Goal: Task Accomplishment & Management: Complete application form

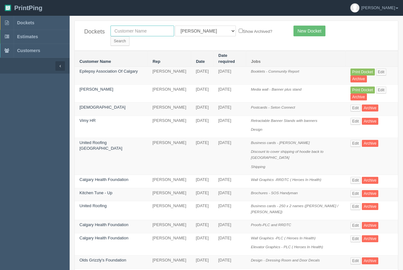
click at [145, 31] on input "text" at bounding box center [142, 31] width 64 height 11
click at [121, 34] on input "text" at bounding box center [142, 31] width 64 height 11
type input "CIWA"
click at [129, 36] on input "Search" at bounding box center [119, 40] width 19 height 9
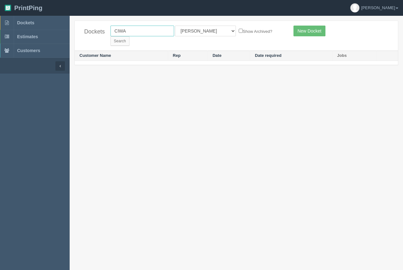
click at [134, 30] on input "CIWA" at bounding box center [142, 31] width 64 height 11
type input "calgary immigrant women"
click at [129, 36] on input "Search" at bounding box center [119, 40] width 19 height 9
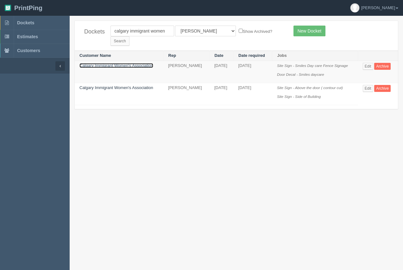
click at [140, 63] on link "Calgary Immigrant Women's Association" at bounding box center [116, 65] width 74 height 5
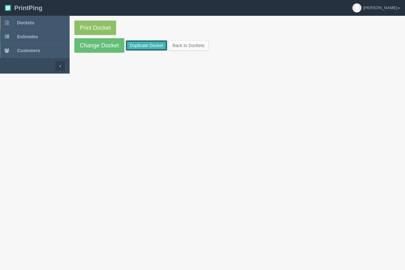
click at [140, 48] on link "Duplicate Docket" at bounding box center [147, 45] width 42 height 11
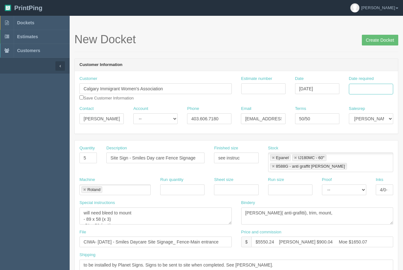
click at [360, 92] on input "Date required" at bounding box center [371, 89] width 44 height 11
click at [344, 152] on td "18" at bounding box center [345, 149] width 9 height 9
click at [386, 104] on th "»" at bounding box center [387, 102] width 8 height 13
click at [348, 130] on td "8" at bounding box center [345, 131] width 9 height 9
type input "September 8, 2025"
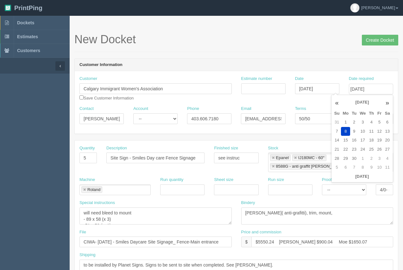
click at [308, 50] on div "New Docket Create Docket" at bounding box center [236, 42] width 324 height 19
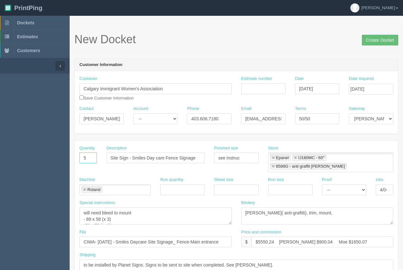
drag, startPoint x: 90, startPoint y: 158, endPoint x: 78, endPoint y: 157, distance: 11.7
click at [78, 157] on div "Quantity 5" at bounding box center [88, 157] width 27 height 23
type input "6"
type input "Epanel Signs"
drag, startPoint x: 248, startPoint y: 157, endPoint x: 208, endPoint y: 148, distance: 40.7
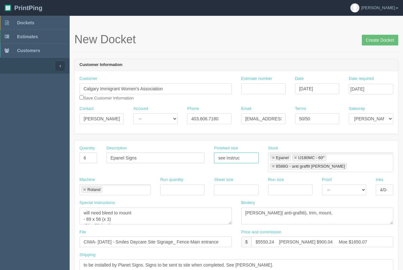
click at [205, 151] on div "Quantity 6 Description Epanel Signs Finished size see instruc Stock Epanel IJ18…" at bounding box center [236, 162] width 323 height 32
type input "60" x 12""
click at [295, 158] on link at bounding box center [295, 158] width 4 height 4
type input "Epanel,8588G - anti graffit lam"
type input "60" x 12""
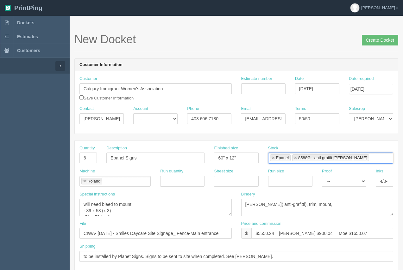
click at [295, 158] on link at bounding box center [295, 158] width 4 height 4
type input "Epanel"
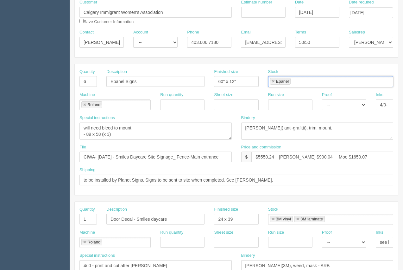
scroll to position [75, 0]
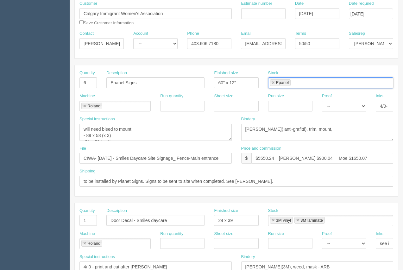
drag, startPoint x: 84, startPoint y: 106, endPoint x: 198, endPoint y: 141, distance: 119.4
click at [85, 107] on link at bounding box center [85, 106] width 4 height 4
drag, startPoint x: 340, startPoint y: 158, endPoint x: 213, endPoint y: 151, distance: 127.4
click at [213, 151] on div "File CIWA- August 2025 - Smiles Daycare Site Signage_ Fence-Main entrance Price…" at bounding box center [236, 157] width 323 height 23
click at [288, 158] on input "see attahced" at bounding box center [322, 158] width 142 height 11
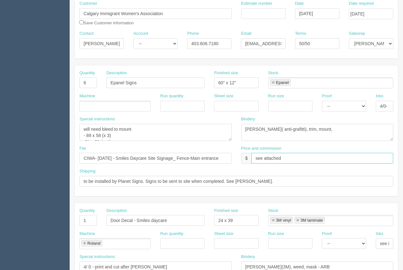
type input "see attached"
drag, startPoint x: 127, startPoint y: 157, endPoint x: 245, endPoint y: 148, distance: 119.2
click at [245, 148] on div "File CIWA- August 2025 - Smiles Daycare Site Signage_ Fence-Main entrance Price…" at bounding box center [236, 157] width 323 height 23
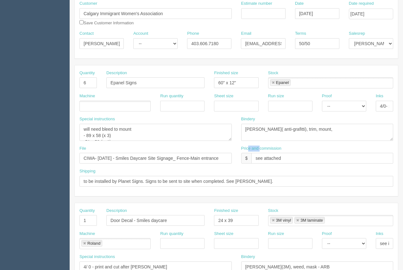
click at [259, 148] on label "Price and commission" at bounding box center [261, 149] width 40 height 6
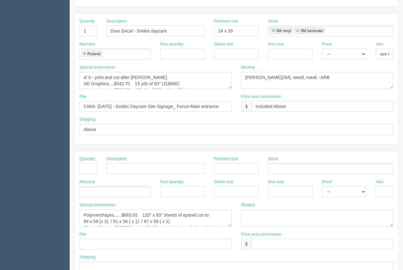
scroll to position [304, 0]
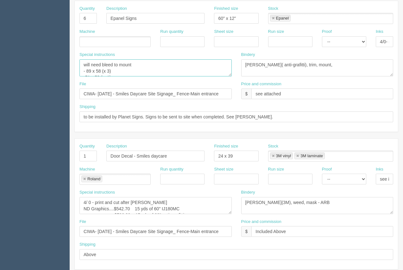
scroll to position [19, 0]
drag, startPoint x: 82, startPoint y: 64, endPoint x: 128, endPoint y: 79, distance: 48.5
click at [128, 79] on div "Special instructions will need bleed to mount - 89 x 58 (x 3) -51 x 58 ( x 1) -…" at bounding box center [156, 66] width 162 height 29
click at [107, 45] on ul at bounding box center [114, 41] width 71 height 11
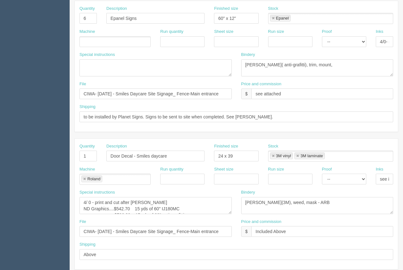
click at [114, 42] on ul at bounding box center [114, 41] width 71 height 11
type input "Process"
drag, startPoint x: 315, startPoint y: 64, endPoint x: 235, endPoint y: 64, distance: 80.0
click at [235, 64] on div "Special instructions will need bleed to mount - 89 x 58 (x 3) -51 x 58 ( x 1) -…" at bounding box center [236, 66] width 323 height 29
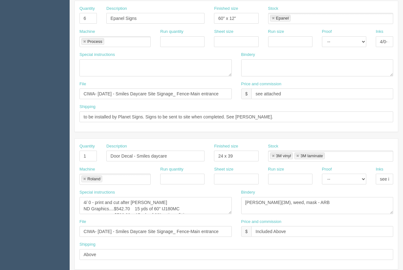
drag, startPoint x: 185, startPoint y: 148, endPoint x: 262, endPoint y: 141, distance: 76.8
click at [252, 148] on div "Quantity 1 Description Door Decal - Smiles daycare Finished size 24 x 39 Stock …" at bounding box center [236, 155] width 323 height 23
drag, startPoint x: 127, startPoint y: 92, endPoint x: 230, endPoint y: 109, distance: 104.7
click at [230, 109] on div "Quantity 6 Description Epanel Signs Finished size 60" x 12" Stock Epanel Epanel…" at bounding box center [236, 66] width 323 height 131
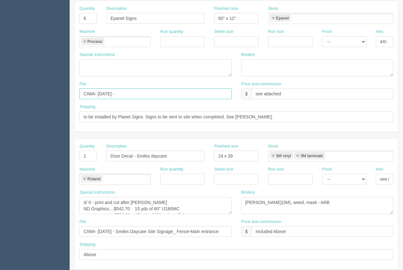
scroll to position [0, 0]
type input "CIWA- August 2025 - Site Signage_CIWA Offices"
drag, startPoint x: 291, startPoint y: 236, endPoint x: 211, endPoint y: 225, distance: 80.7
click at [211, 225] on div "File CIWA- August 2025 - Smiles Daycare Site Signage_ Fence-Main entrance Price…" at bounding box center [236, 230] width 323 height 23
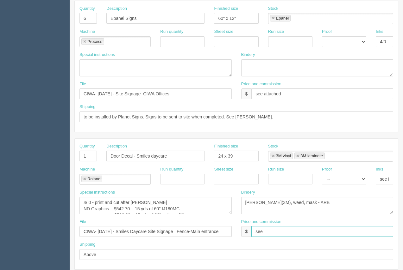
type input "see attached"
click at [273, 156] on link at bounding box center [273, 156] width 4 height 4
type input "3M laminate"
click at [295, 156] on link at bounding box center [297, 156] width 4 height 4
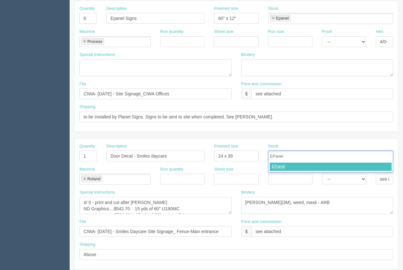
type input "EPanel"
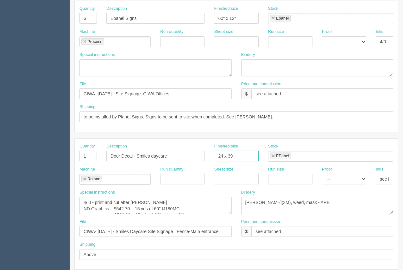
drag, startPoint x: 239, startPoint y: 155, endPoint x: 209, endPoint y: 155, distance: 30.1
click at [209, 155] on div "Finished size 24 x 39" at bounding box center [236, 155] width 54 height 23
type input "36 x 36"
drag, startPoint x: 90, startPoint y: 156, endPoint x: 68, endPoint y: 156, distance: 22.1
click at [68, 156] on section "Dockets Estimates Customers" at bounding box center [201, 155] width 403 height 559
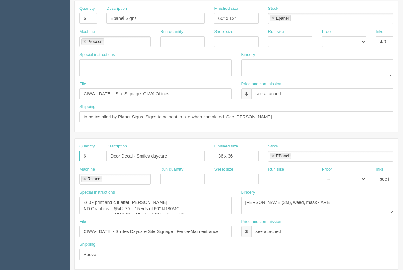
type input "6"
click at [139, 19] on input "Epanel Signs" at bounding box center [155, 18] width 98 height 11
type input "Epanel Signs - Logo"
drag, startPoint x: 168, startPoint y: 156, endPoint x: 104, endPoint y: 151, distance: 64.1
click at [104, 151] on div "Description Door Decal - Smiles daycare" at bounding box center [156, 155] width 108 height 23
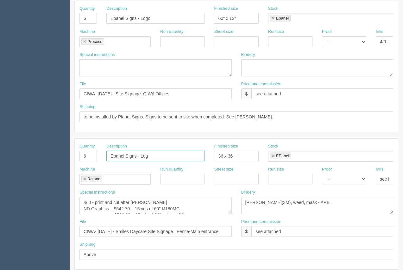
type input "Epanel Signs - Logo"
click at [86, 178] on link at bounding box center [85, 179] width 4 height 4
type input "Epanel Signs - Logo"
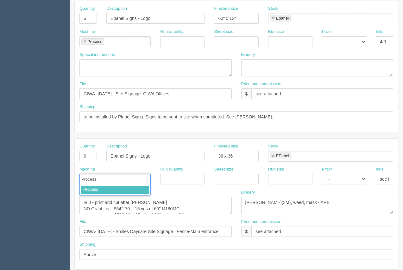
type input "Process"
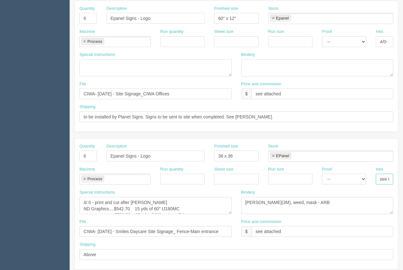
scroll to position [0, 12]
drag, startPoint x: 379, startPoint y: 179, endPoint x: 405, endPoint y: 178, distance: 25.6
click at [402, 178] on html "PrintPing Arif Edit account ( arif@allrush.ca ) Logout Dockets Estimates" at bounding box center [201, 147] width 403 height 574
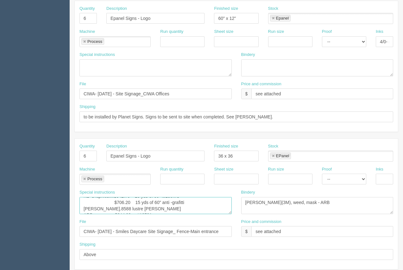
drag, startPoint x: 84, startPoint y: 202, endPoint x: 188, endPoint y: 218, distance: 105.3
click at [188, 218] on div "Special instructions 4/ 0 - print and cut after lam ND Graphics....$542.70 15 y…" at bounding box center [156, 204] width 162 height 29
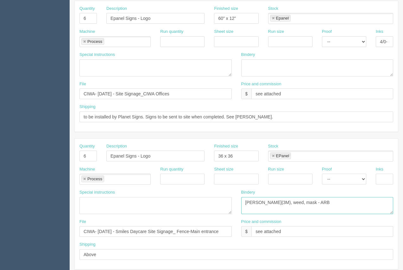
drag, startPoint x: 301, startPoint y: 205, endPoint x: 241, endPoint y: 199, distance: 60.1
click at [241, 199] on textarea "lam(3M), weed, mask - ARB" at bounding box center [317, 205] width 152 height 17
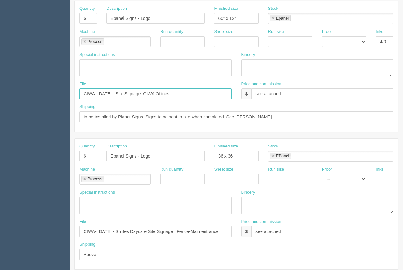
drag, startPoint x: 186, startPoint y: 95, endPoint x: 89, endPoint y: 94, distance: 96.5
click at [85, 90] on input "CIWA- August 2025 - Site Signage_CIWA Offices" at bounding box center [155, 94] width 152 height 11
drag, startPoint x: 83, startPoint y: 230, endPoint x: 220, endPoint y: 231, distance: 136.7
click at [228, 231] on input "CIWA- August 2025 - Smiles Daycare Site Signage_ Fence-Main entrance" at bounding box center [155, 231] width 152 height 11
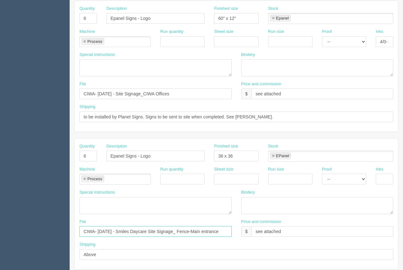
paste input "ite Signage_CIWA Offices"
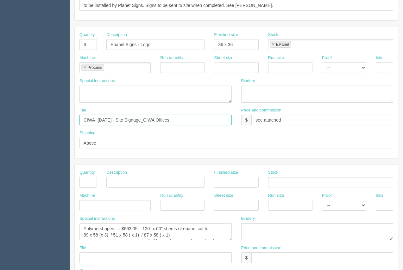
scroll to position [260, 0]
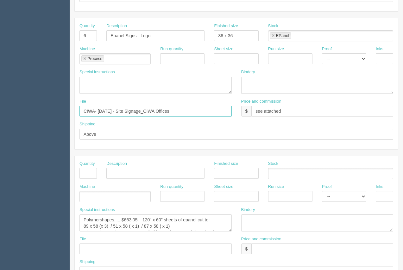
type input "CIWA- August 2025 - Site Signage_CIWA Offices"
click at [381, 61] on input "text" at bounding box center [383, 58] width 17 height 11
type input "4/0"
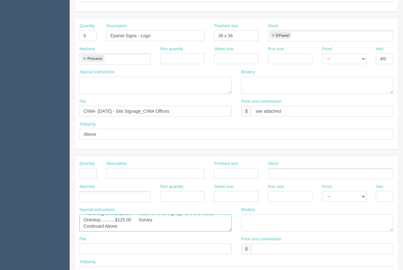
drag, startPoint x: 87, startPoint y: 221, endPoint x: 168, endPoint y: 228, distance: 81.3
click at [189, 242] on div "Quantity Description Finished size Stock Machine Run quantity Sheet size Run si…" at bounding box center [236, 221] width 323 height 131
type textarea "Process"
click at [123, 220] on textarea "Polymershapes......$663.05 120" x 60" sheets of epanel cut to: 89 x 58 (x 3) / …" at bounding box center [155, 223] width 152 height 17
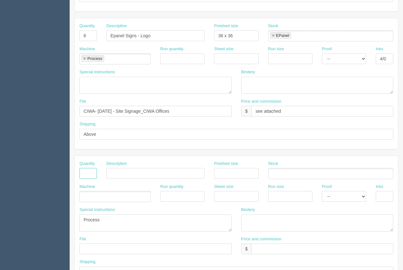
click at [89, 175] on input "text" at bounding box center [87, 173] width 17 height 11
type input "1"
click at [116, 179] on div "Description" at bounding box center [156, 172] width 108 height 23
type input "Epanel Sign - Logo"
click at [223, 175] on input "text" at bounding box center [236, 173] width 44 height 11
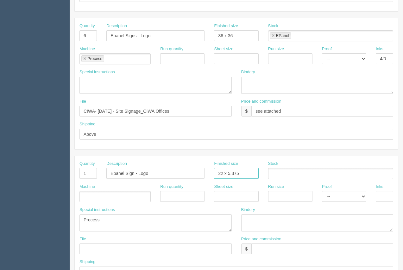
type input "22 x 5.375"
click at [269, 176] on input "text" at bounding box center [271, 174] width 6 height 9
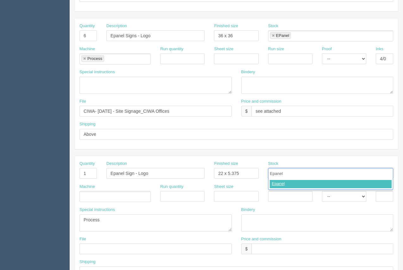
type input "Epanel"
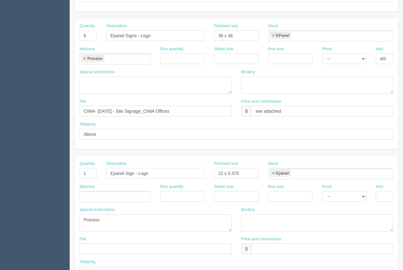
click at [89, 198] on ul at bounding box center [114, 196] width 71 height 11
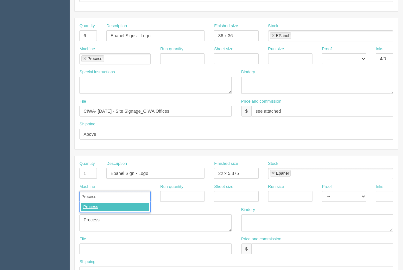
type input "Process"
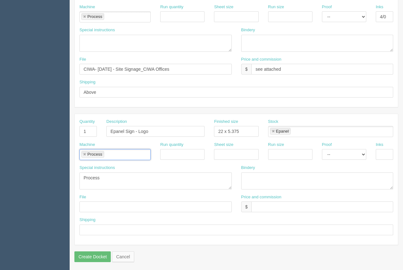
scroll to position [304, 0]
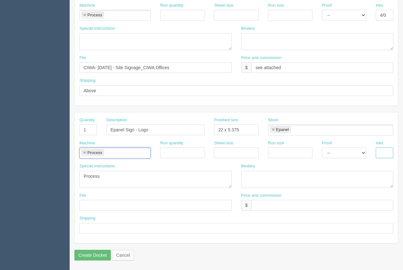
click at [379, 156] on input "text" at bounding box center [383, 153] width 17 height 11
type input "4/0"
click at [281, 209] on input "text" at bounding box center [322, 205] width 142 height 11
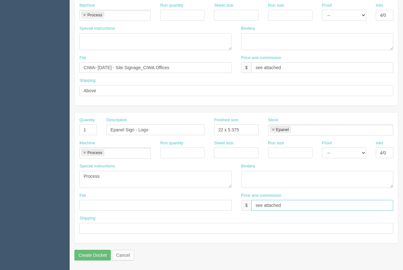
type input "see attached"
click at [97, 209] on input "text" at bounding box center [155, 205] width 152 height 11
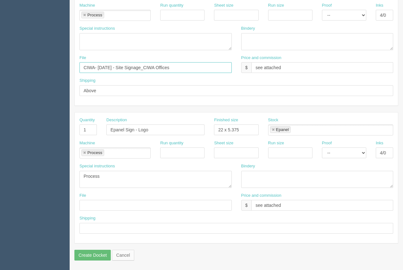
drag, startPoint x: 184, startPoint y: 67, endPoint x: 83, endPoint y: 64, distance: 101.3
click at [81, 62] on div "File CIWA- August 2025 - Site Signage_CIWA Offices" at bounding box center [155, 64] width 152 height 18
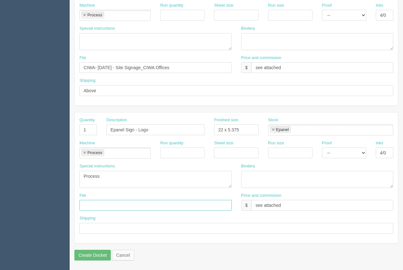
paste input "CIWA- August 2025 - Site Signage_CIWA Offices"
type input "CIWA- August 2025 - Site Signage_CIWA Offices"
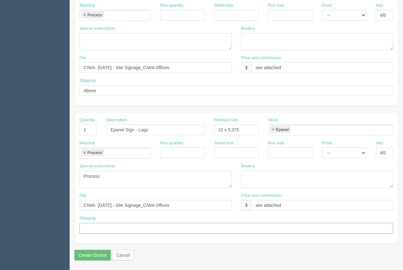
click at [94, 231] on input "text" at bounding box center [235, 228] width 313 height 11
type input "Above"
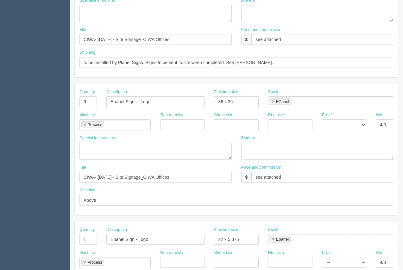
scroll to position [195, 0]
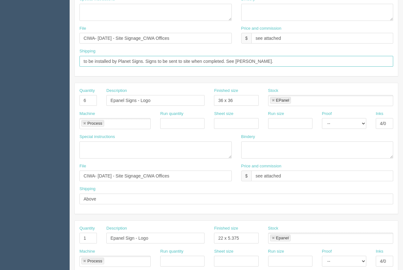
drag, startPoint x: 247, startPoint y: 63, endPoint x: 119, endPoint y: 59, distance: 128.5
click at [119, 59] on input "to be installed by Planet Signs. Signs to be sent to site when completed. See A…" at bounding box center [235, 61] width 313 height 11
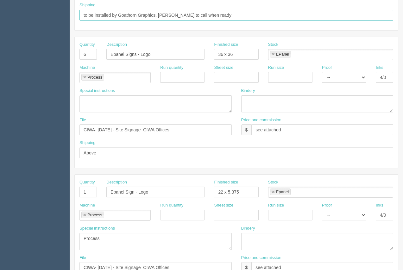
scroll to position [304, 0]
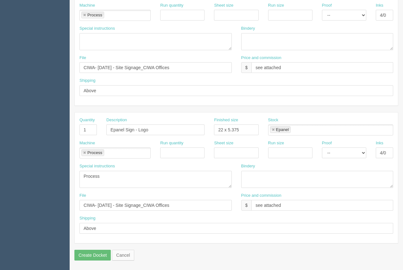
type input "to be installed by Goathorn Graphics. Arif to call when ready"
click at [105, 180] on textarea "Polymershapes......$663.05 120" x 60" sheets of epanel cut to: 89 x 58 (x 3) / …" at bounding box center [155, 179] width 152 height 17
type textarea "Process.....$"
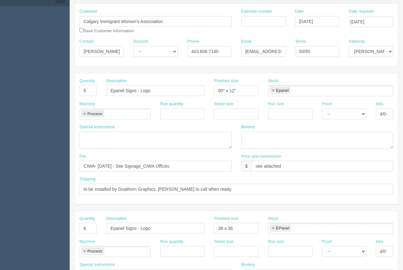
scroll to position [33, 0]
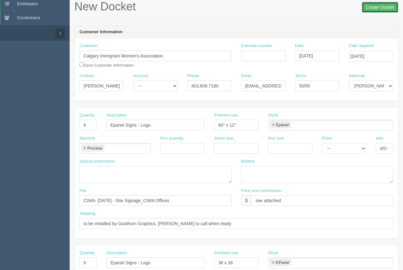
click at [383, 5] on input "Create Docket" at bounding box center [380, 7] width 36 height 11
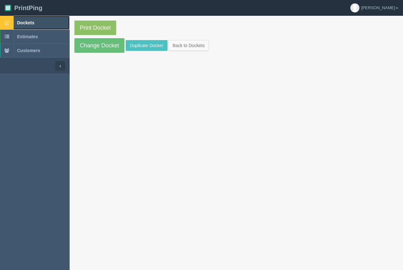
click at [31, 23] on span "Dockets" at bounding box center [25, 22] width 17 height 5
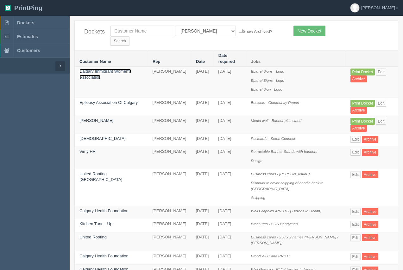
click at [108, 69] on link "Calgary Immigrant Women's Association" at bounding box center [105, 74] width 52 height 11
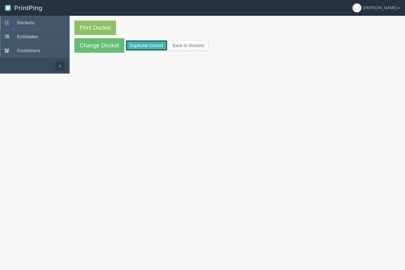
click at [139, 44] on link "Duplicate Docket" at bounding box center [147, 45] width 42 height 11
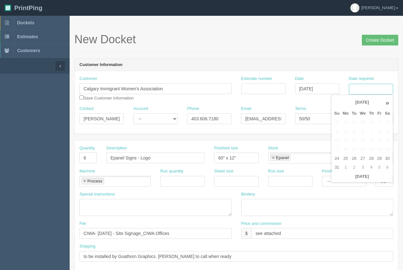
click at [374, 88] on input "Date required" at bounding box center [371, 89] width 44 height 11
click at [344, 159] on td "25" at bounding box center [345, 158] width 9 height 9
click at [378, 168] on td "5" at bounding box center [379, 167] width 8 height 9
click at [346, 130] on td "8" at bounding box center [345, 131] width 9 height 9
type input "September 8, 2025"
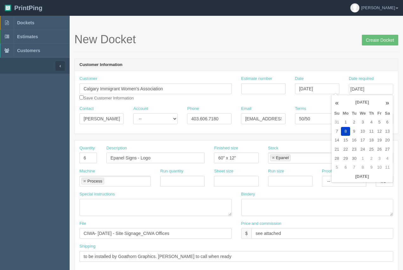
click at [296, 37] on h1 "New Docket Create Docket" at bounding box center [236, 39] width 324 height 13
drag, startPoint x: 90, startPoint y: 158, endPoint x: 76, endPoint y: 154, distance: 14.3
click at [76, 154] on div "Quantity 6" at bounding box center [88, 157] width 27 height 23
type input "2"
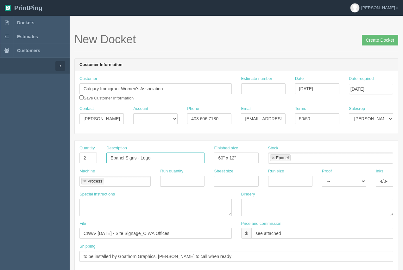
drag, startPoint x: 152, startPoint y: 158, endPoint x: 104, endPoint y: 158, distance: 48.1
click at [104, 158] on div "Description Epanel Signs - Logo" at bounding box center [156, 157] width 108 height 23
type input "Decals - Logo"
drag, startPoint x: 293, startPoint y: 236, endPoint x: 255, endPoint y: 232, distance: 38.5
click at [255, 232] on input "see attached" at bounding box center [322, 233] width 142 height 11
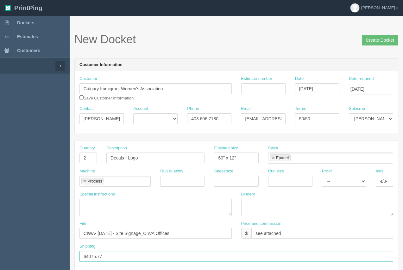
type input "$4075.77"
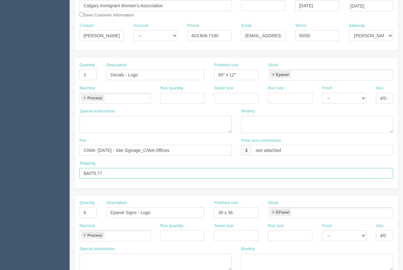
scroll to position [84, 0]
click at [84, 100] on link at bounding box center [85, 98] width 4 height 4
type input "$4075.77"
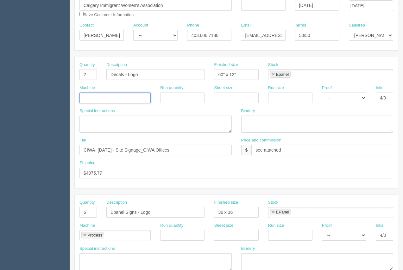
click at [84, 100] on input "text" at bounding box center [83, 98] width 6 height 9
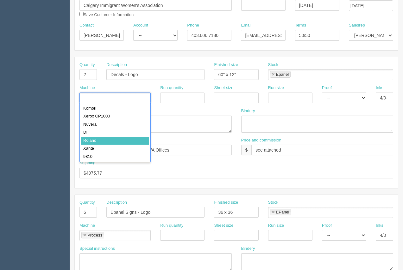
type input "Roland"
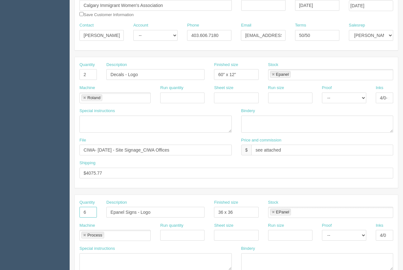
drag, startPoint x: 86, startPoint y: 214, endPoint x: 78, endPoint y: 210, distance: 9.2
click at [78, 210] on div "Quantity 6" at bounding box center [88, 211] width 27 height 23
type input "1"
drag, startPoint x: 137, startPoint y: 213, endPoint x: 96, endPoint y: 211, distance: 41.5
click at [96, 211] on div "Quantity 1 Description Epanel Signs - Logo Finished size 36 x 36 Stock EPanel E…" at bounding box center [236, 211] width 323 height 23
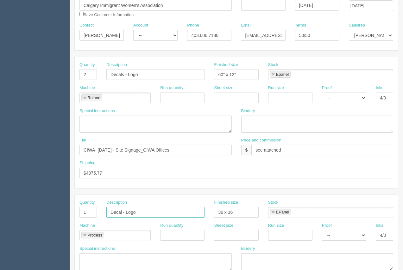
type input "Decal - Logo"
drag, startPoint x: 377, startPoint y: 96, endPoint x: 404, endPoint y: 100, distance: 27.2
click at [402, 100] on html "PrintPing Arif Edit account ( arif@allrush.ca ) Logout Dockets Estimates" at bounding box center [201, 203] width 403 height 574
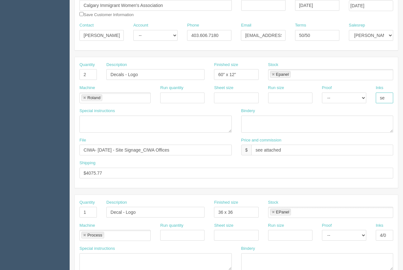
type input "see instruc"
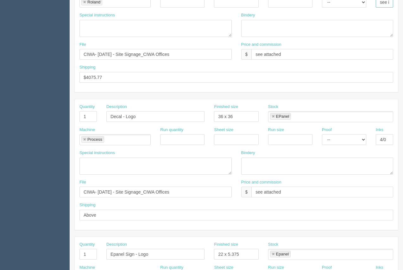
scroll to position [198, 0]
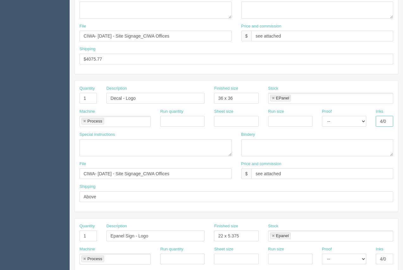
drag, startPoint x: 386, startPoint y: 124, endPoint x: 397, endPoint y: 122, distance: 10.6
click at [397, 122] on div "Inks 4/0" at bounding box center [384, 120] width 27 height 23
type input "see instruc"
click at [111, 11] on textarea at bounding box center [155, 10] width 152 height 17
click at [129, 7] on textarea "4/0 - print and cut afte rlam" at bounding box center [155, 10] width 152 height 17
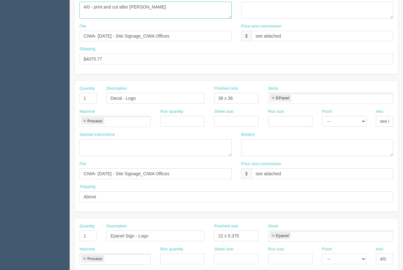
type textarea "4/0 - print and cut after lam"
click at [90, 146] on textarea at bounding box center [155, 148] width 152 height 17
type textarea "4/0 - print and cut after lam"
click at [274, 99] on link at bounding box center [273, 98] width 4 height 4
type textarea "4/0 - print and cut after lam"
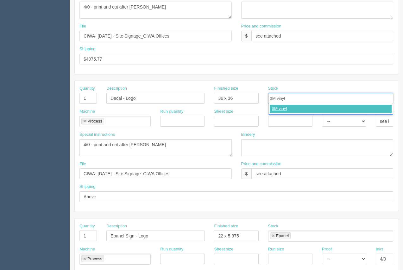
type input "3M vinyl"
type input "3M laminate"
type input "3M vinyl,3M laminate"
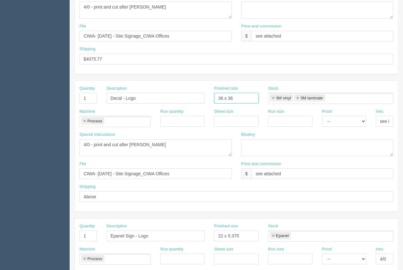
drag, startPoint x: 248, startPoint y: 101, endPoint x: 206, endPoint y: 94, distance: 43.2
click at [206, 94] on div "Quantity 1 Description Decal - Logo Finished size 36 x 36 Stock 3M vinyl 3M lam…" at bounding box center [236, 97] width 323 height 23
type input "28 x 40"
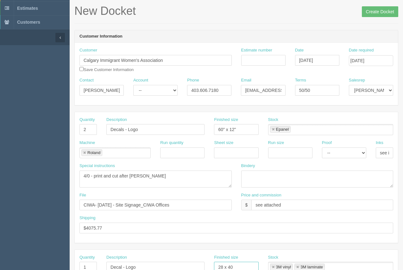
scroll to position [38, 0]
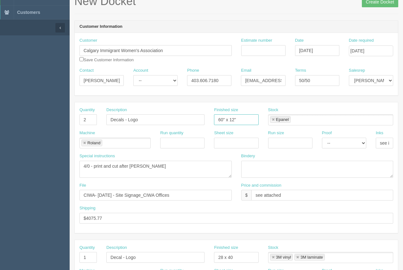
drag, startPoint x: 242, startPoint y: 120, endPoint x: 207, endPoint y: 119, distance: 35.5
click at [207, 119] on div "Quantity 2 Description Decals - Logo Finished size 60" x 12" Stock Epanel Epanel" at bounding box center [236, 118] width 323 height 23
type input "46.5 x 39.5"
click at [273, 119] on link at bounding box center [273, 120] width 4 height 4
type input "46.5 x 39.5"
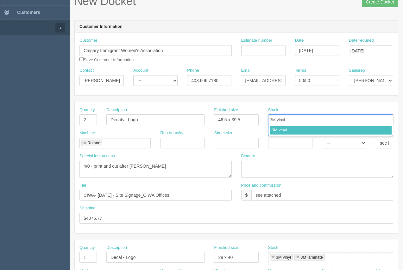
type input "3M vinyl"
type input "3M laminate"
type input "3M vinyl,3M laminate"
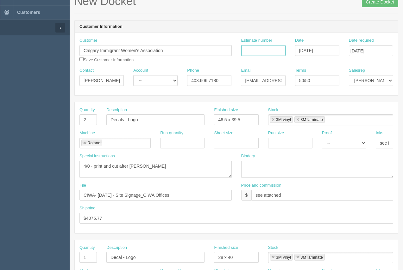
click at [260, 50] on input "Estimate number" at bounding box center [263, 50] width 44 height 11
type input "91825"
click at [268, 165] on textarea at bounding box center [317, 169] width 152 height 17
drag, startPoint x: 293, startPoint y: 167, endPoint x: 242, endPoint y: 166, distance: 50.6
click at [242, 166] on textarea "lam(3M), weed, mask - ARB" at bounding box center [317, 169] width 152 height 17
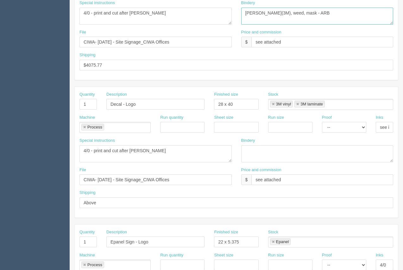
scroll to position [194, 0]
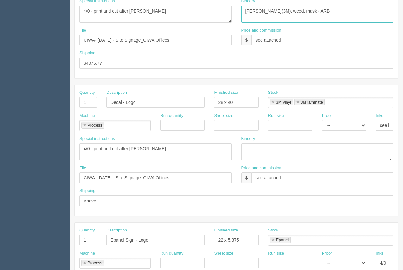
type textarea "lam(3M), weed, mask - ARB"
paste textarea "lam(3M), weed, mask - ARB"
type textarea "lam(3M), weed, mask - ARB"
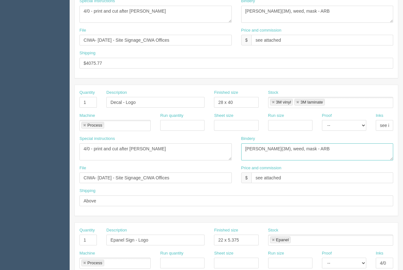
click at [86, 126] on link at bounding box center [85, 126] width 4 height 4
type textarea "lam(3M), weed, mask - ARB"
click at [88, 129] on ul at bounding box center [114, 125] width 71 height 11
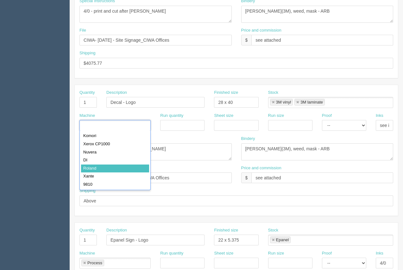
type input "Roland"
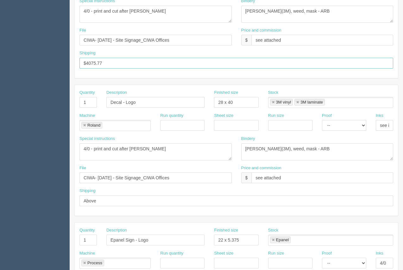
drag, startPoint x: 119, startPoint y: 64, endPoint x: 76, endPoint y: 61, distance: 43.4
click at [76, 61] on div "Shipping $4075.77" at bounding box center [236, 61] width 323 height 23
type input "to be installed by Goathorn Graphics. Arif to call when ready"
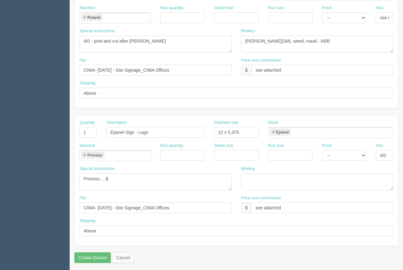
scroll to position [304, 0]
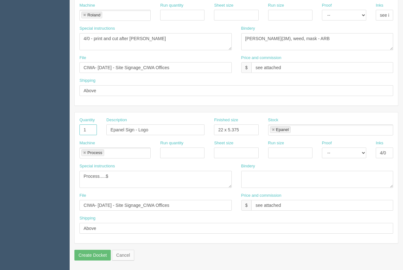
drag, startPoint x: 86, startPoint y: 130, endPoint x: 82, endPoint y: 132, distance: 4.4
click at [82, 132] on input "1" at bounding box center [87, 130] width 17 height 11
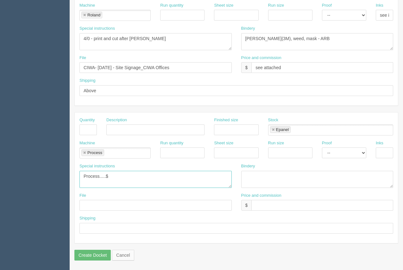
drag, startPoint x: 110, startPoint y: 176, endPoint x: 65, endPoint y: 176, distance: 45.6
click at [85, 152] on link at bounding box center [85, 153] width 4 height 4
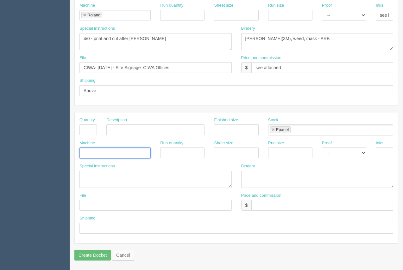
click at [274, 130] on link at bounding box center [273, 130] width 4 height 4
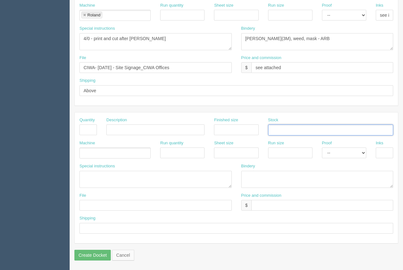
scroll to position [297, 0]
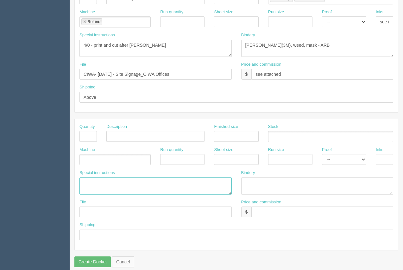
click at [92, 183] on textarea "Process.....$" at bounding box center [155, 186] width 152 height 17
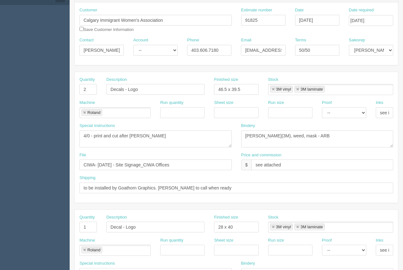
scroll to position [68, 0]
type textarea "ARB....$152.90 #12553"
drag, startPoint x: 289, startPoint y: 166, endPoint x: 253, endPoint y: 161, distance: 37.0
click at [253, 161] on input "see attached" at bounding box center [322, 165] width 142 height 11
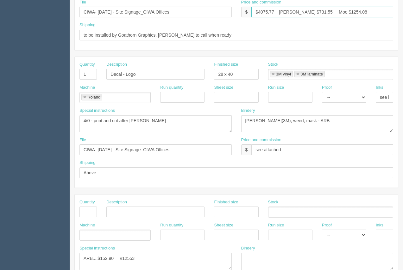
scroll to position [233, 0]
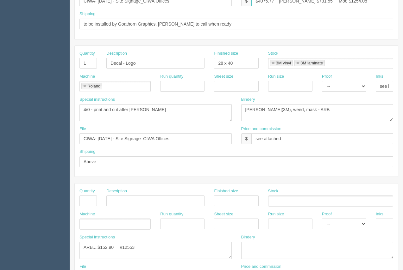
type input "$4075.77 Arif $731.55 Moe $1254.08"
drag, startPoint x: 283, startPoint y: 141, endPoint x: 253, endPoint y: 138, distance: 30.8
click at [253, 138] on input "see attached" at bounding box center [322, 138] width 142 height 11
type input "Included Above"
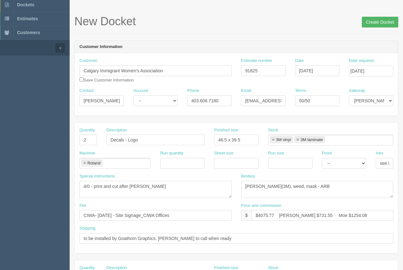
scroll to position [13, 0]
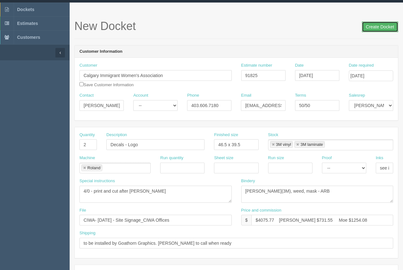
click at [383, 25] on input "Create Docket" at bounding box center [380, 27] width 36 height 11
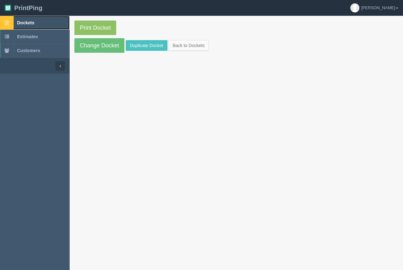
click at [28, 21] on span "Dockets" at bounding box center [25, 22] width 17 height 5
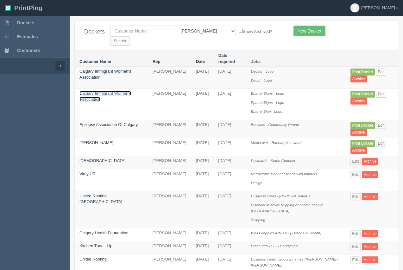
click at [101, 91] on link "Calgary Immigrant Women's Association" at bounding box center [105, 96] width 52 height 11
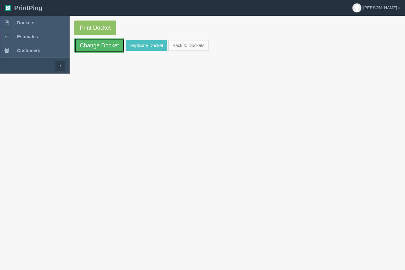
click at [97, 47] on link "Change Docket" at bounding box center [99, 45] width 50 height 15
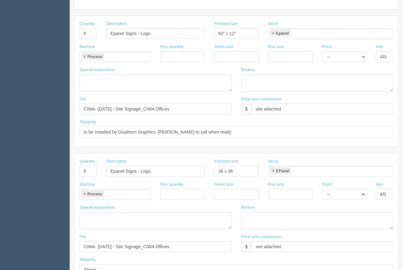
scroll to position [124, 0]
click at [301, 35] on ul "Epanel" at bounding box center [330, 34] width 125 height 11
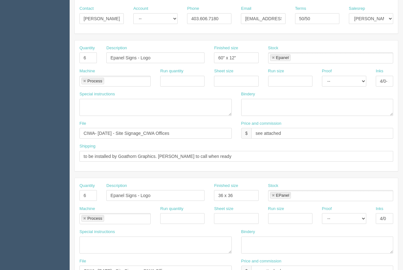
scroll to position [102, 0]
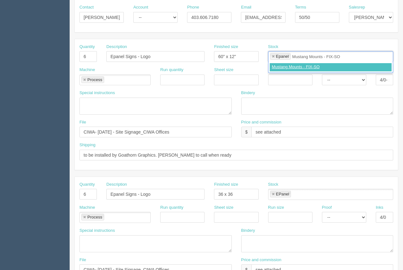
type input "Mustang Mounts - FIX-SO"
type input "Epanel,Mustang Mounts - FIX-SO"
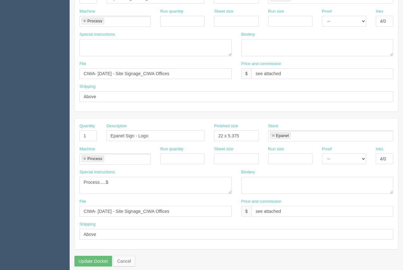
scroll to position [290, 0]
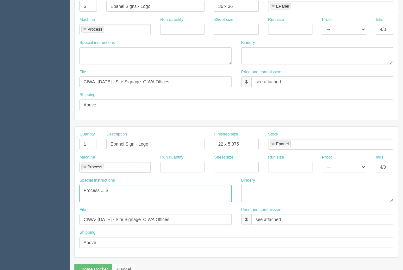
click at [120, 192] on textarea "Process.....$" at bounding box center [155, 193] width 152 height 17
click at [130, 194] on textarea "Process.....$" at bounding box center [155, 193] width 152 height 17
click at [127, 198] on textarea "Process.....$" at bounding box center [155, 193] width 152 height 17
click at [180, 195] on textarea "Process.....$" at bounding box center [155, 193] width 152 height 17
click at [156, 195] on textarea "Process.....$" at bounding box center [155, 193] width 152 height 17
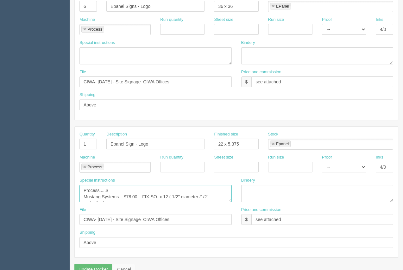
click at [213, 197] on textarea "Process.....$" at bounding box center [155, 193] width 152 height 17
click at [142, 200] on textarea "Process.....$" at bounding box center [155, 193] width 152 height 17
click at [115, 188] on textarea "Process.....$" at bounding box center [155, 193] width 152 height 17
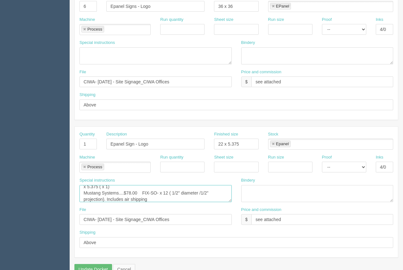
click at [119, 188] on textarea "Process.....$" at bounding box center [155, 193] width 152 height 17
click at [114, 192] on textarea "Process.....$" at bounding box center [155, 193] width 152 height 17
drag, startPoint x: 84, startPoint y: 199, endPoint x: 161, endPoint y: 203, distance: 77.3
click at [161, 203] on div "Special instructions Process.....$" at bounding box center [156, 192] width 162 height 29
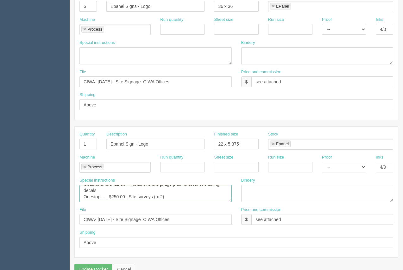
scroll to position [25, 0]
type textarea "Process.....$715.58 Epanel signs. 60" x 12" ( x 6) / 36" x 36" ( x 6) / 22 x 5.…"
paste textarea "Mustang Systems....$78.00 FIX-SO- x 12 ( 1/2" diameter /1/2" projection). Inclu…"
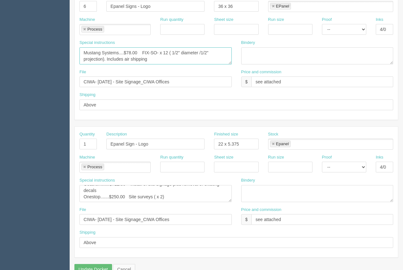
type textarea "Mustang Systems....$78.00 FIX-SO- x 12 ( 1/2" diameter /1/2" projection). Inclu…"
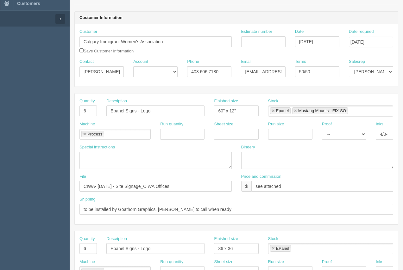
scroll to position [33, 0]
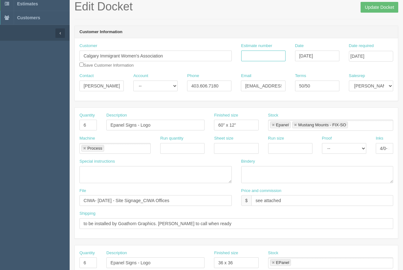
click at [264, 57] on input "Estimate number" at bounding box center [263, 56] width 44 height 11
type input "91825"
click at [364, 10] on input "Update Docket" at bounding box center [379, 7] width 38 height 11
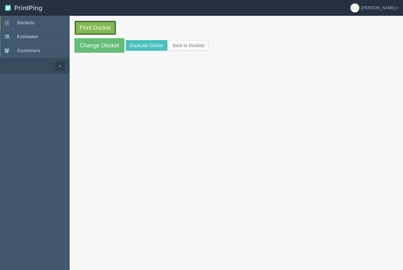
click at [83, 24] on link "Print Docket" at bounding box center [95, 28] width 42 height 15
click at [19, 22] on span "Dockets" at bounding box center [25, 22] width 17 height 5
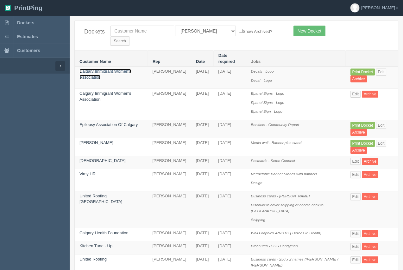
click at [110, 69] on link "Calgary Immigrant Women's Association" at bounding box center [105, 74] width 52 height 11
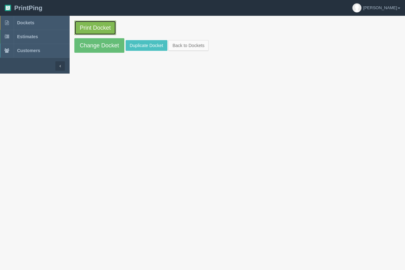
click at [105, 25] on link "Print Docket" at bounding box center [95, 28] width 42 height 15
click at [29, 22] on span "Dockets" at bounding box center [25, 22] width 17 height 5
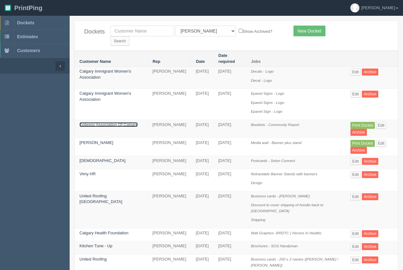
click at [117, 122] on link "Epilepsy Association Of Calgary" at bounding box center [108, 124] width 58 height 5
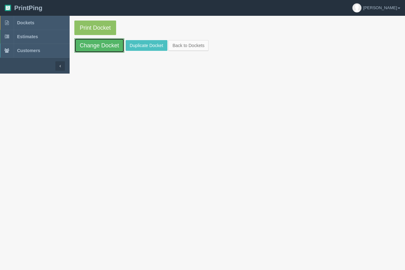
click at [103, 45] on link "Change Docket" at bounding box center [99, 45] width 50 height 15
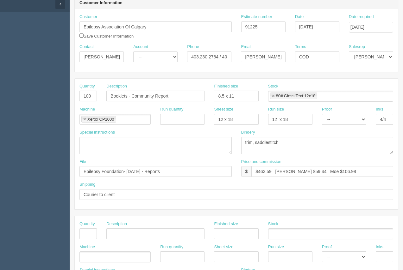
scroll to position [63, 0]
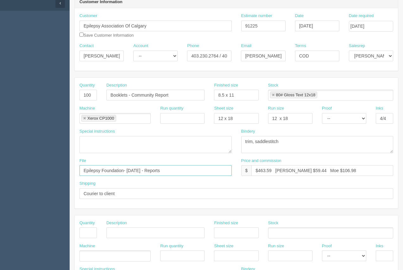
drag, startPoint x: 134, startPoint y: 170, endPoint x: 126, endPoint y: 168, distance: 8.7
click at [126, 168] on input "Epilepsy Foundation- [DATE] - Reports" at bounding box center [155, 170] width 152 height 11
click at [155, 172] on input "Epilepsy Foundation- [DATE] - Reports" at bounding box center [155, 170] width 152 height 11
type input "Epilepsy Foundation- [DATE] - Community Reports"
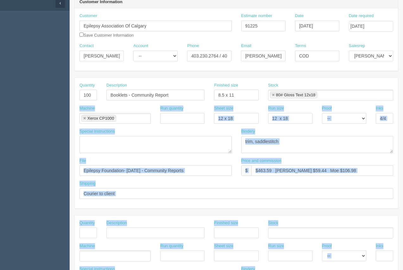
drag, startPoint x: 402, startPoint y: 105, endPoint x: 401, endPoint y: 98, distance: 7.0
click at [402, 96] on html "PrintPing [PERSON_NAME] Edit account ( [PERSON_NAME][EMAIL_ADDRESS][DOMAIN_NAME…" at bounding box center [201, 224] width 403 height 574
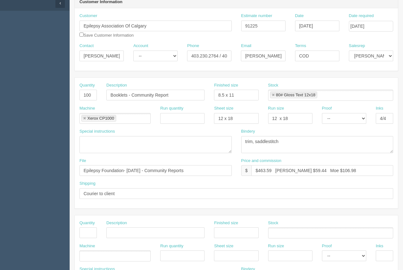
click at [372, 89] on div "Stock 80# Gloss Text 12x18 80# Gloss Text 12x18" at bounding box center [330, 92] width 125 height 18
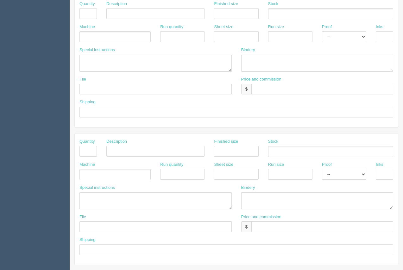
scroll to position [304, 0]
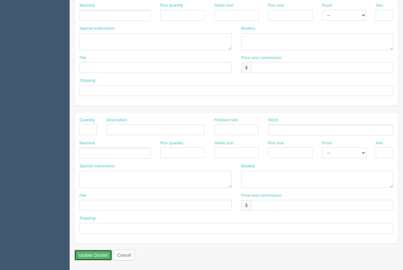
click at [98, 258] on input "Update Docket" at bounding box center [93, 255] width 38 height 11
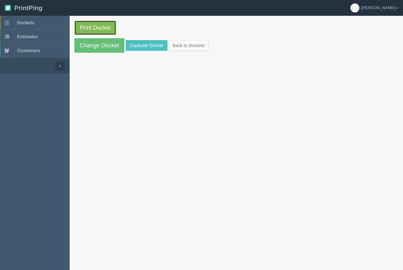
click at [95, 26] on link "Print Docket" at bounding box center [95, 28] width 42 height 15
